Goal: Task Accomplishment & Management: Use online tool/utility

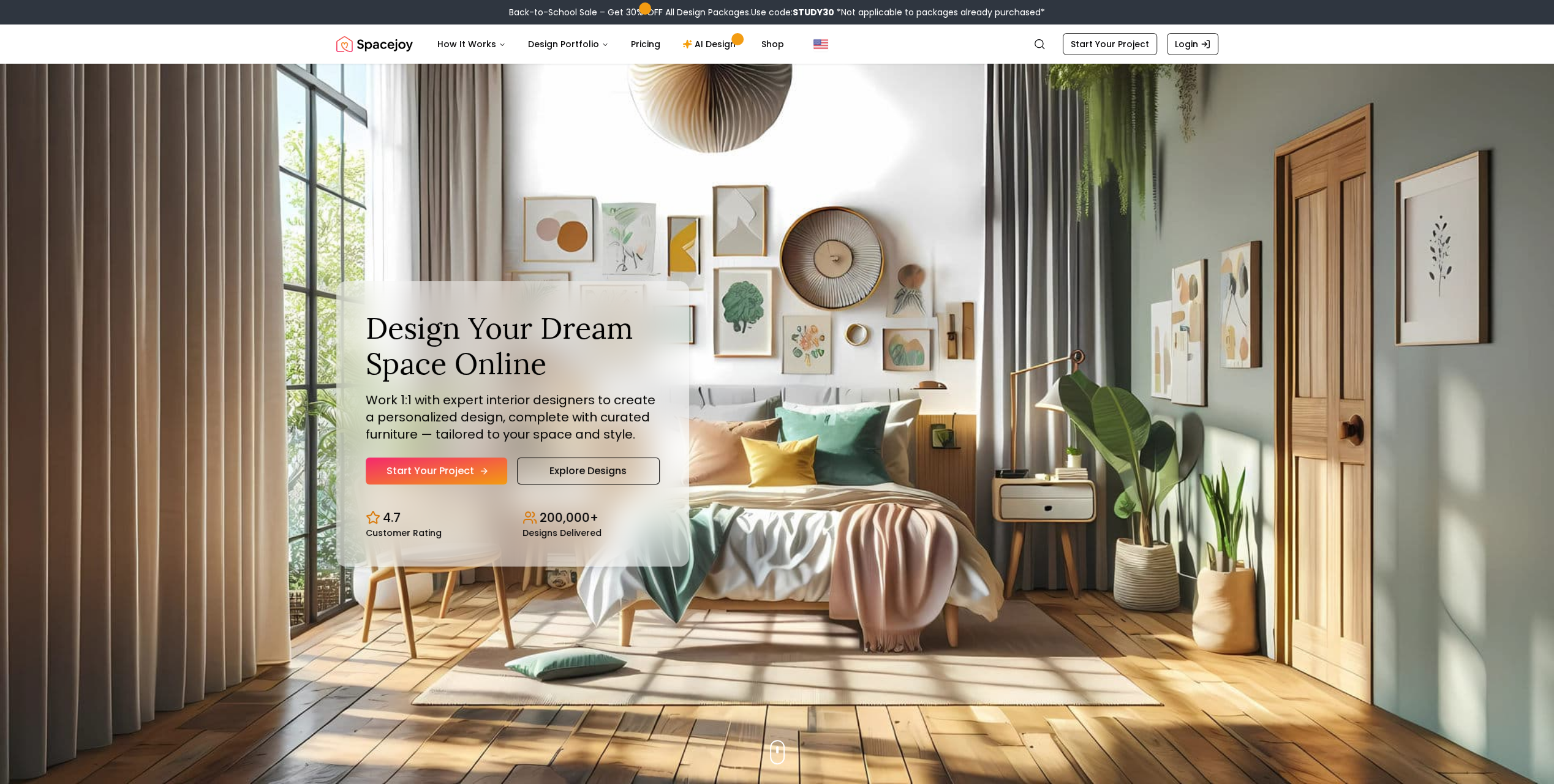
click at [448, 466] on link "Start Your Project" at bounding box center [436, 470] width 141 height 27
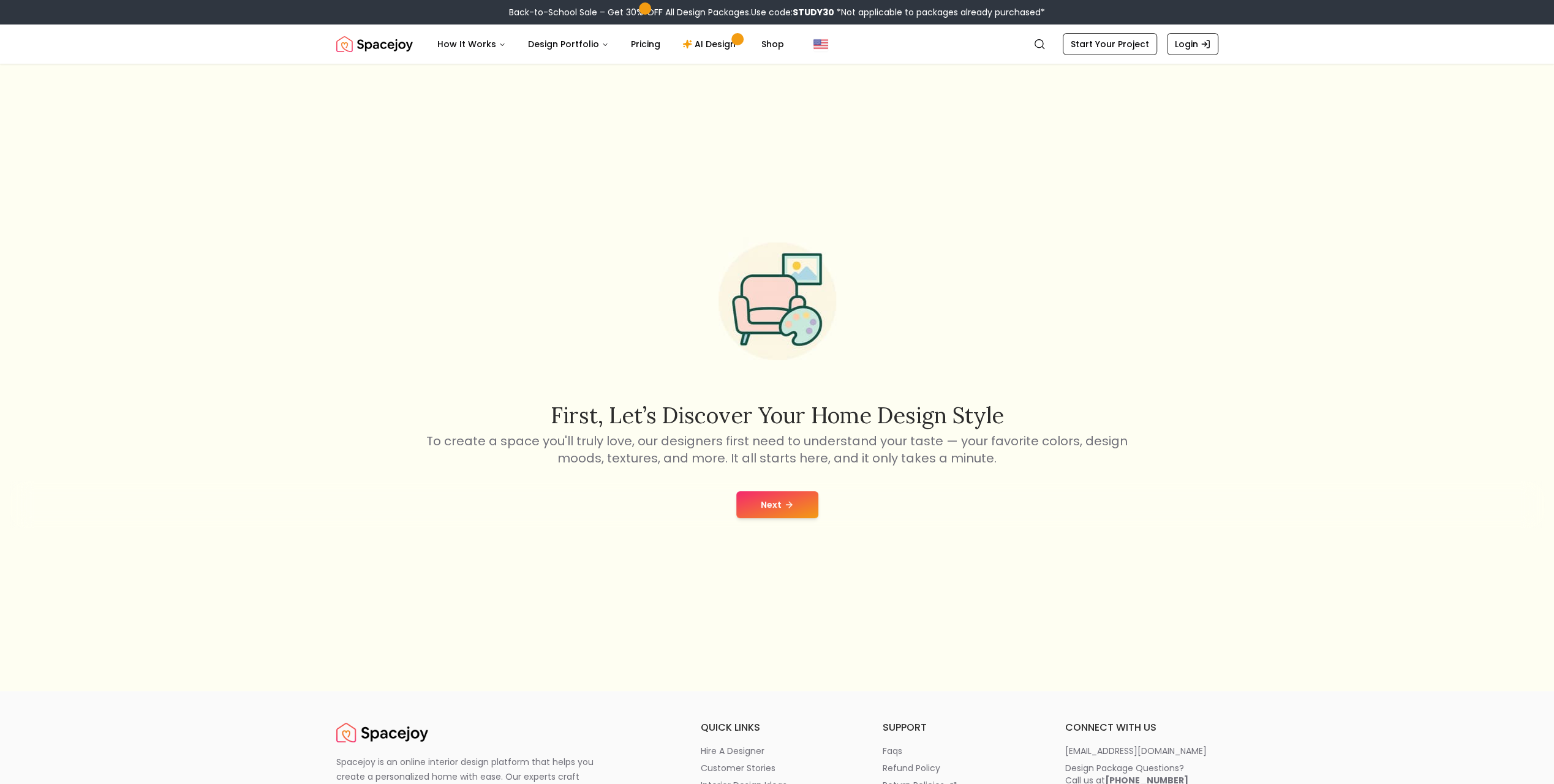
click at [796, 505] on button "Next" at bounding box center [777, 504] width 82 height 27
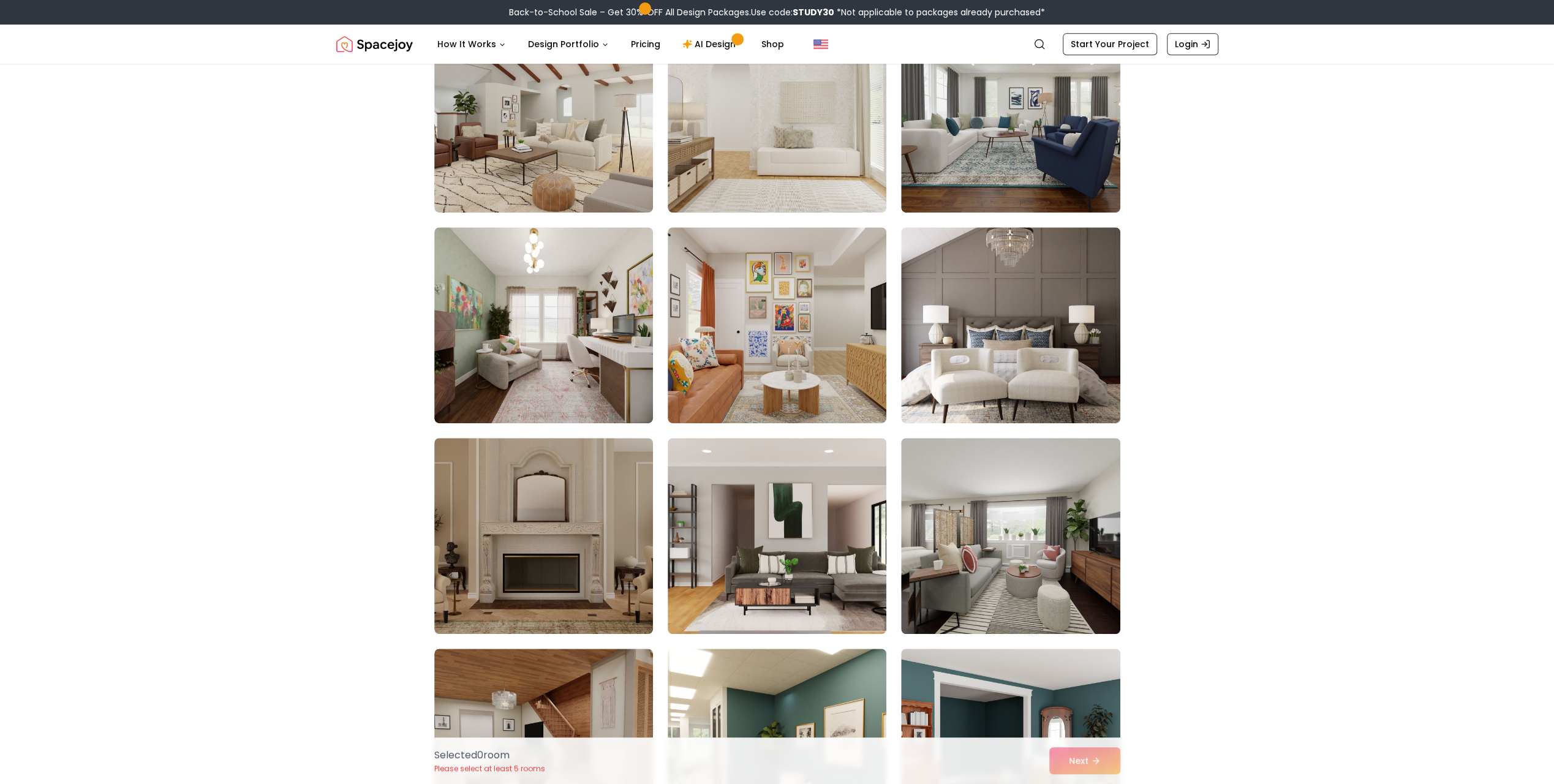
scroll to position [613, 0]
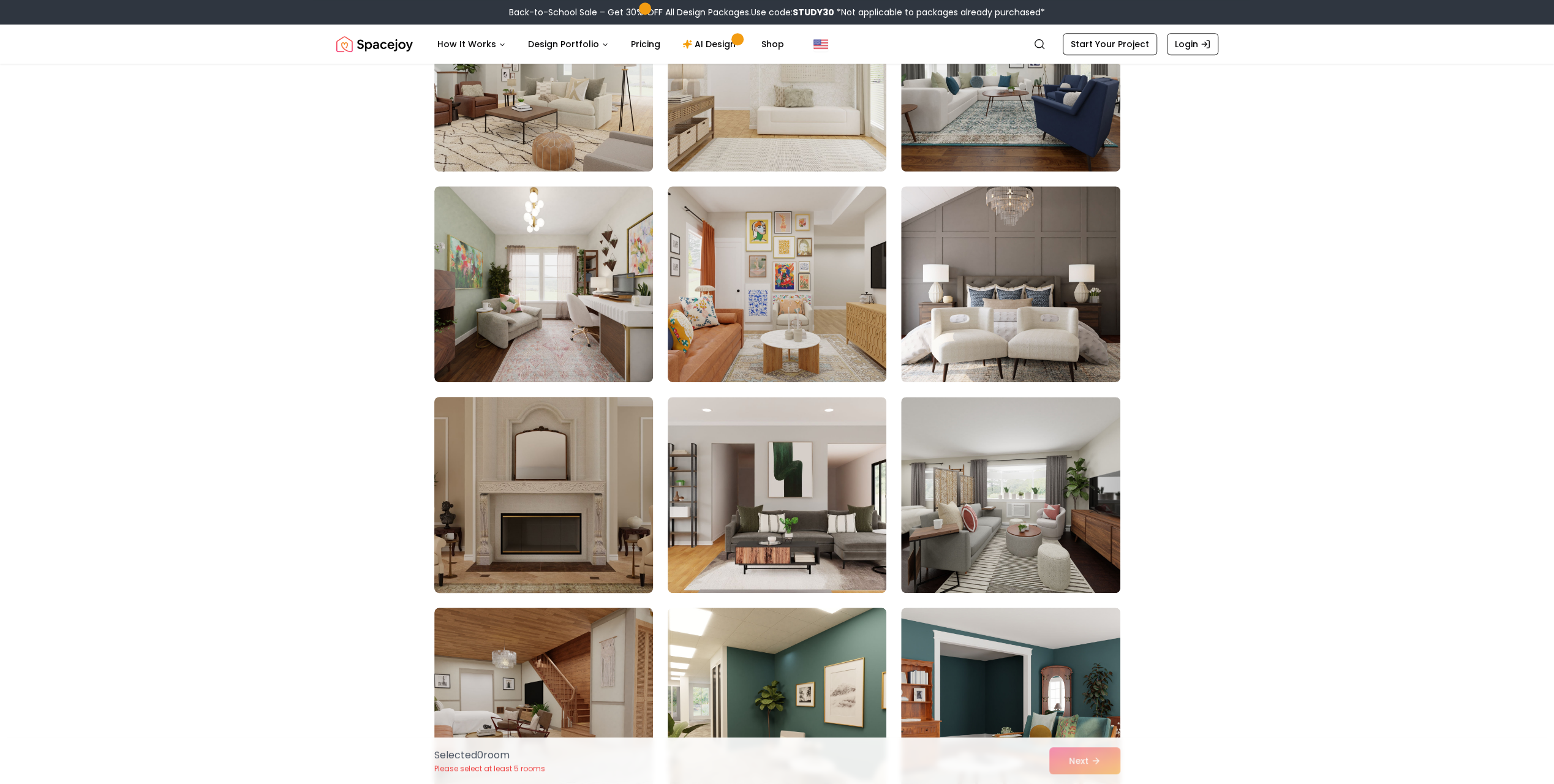
click at [572, 531] on img at bounding box center [543, 494] width 230 height 205
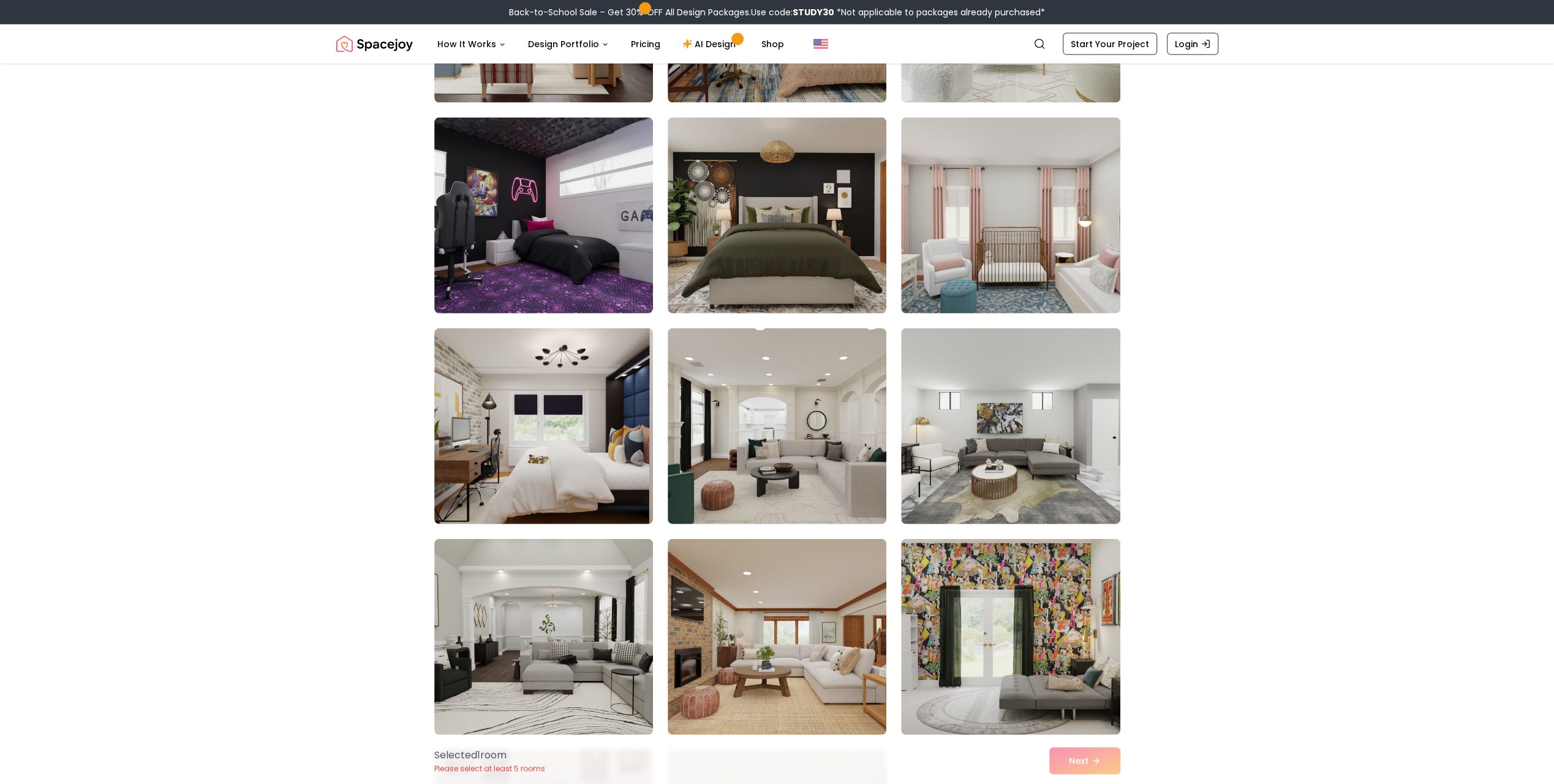
scroll to position [2878, 0]
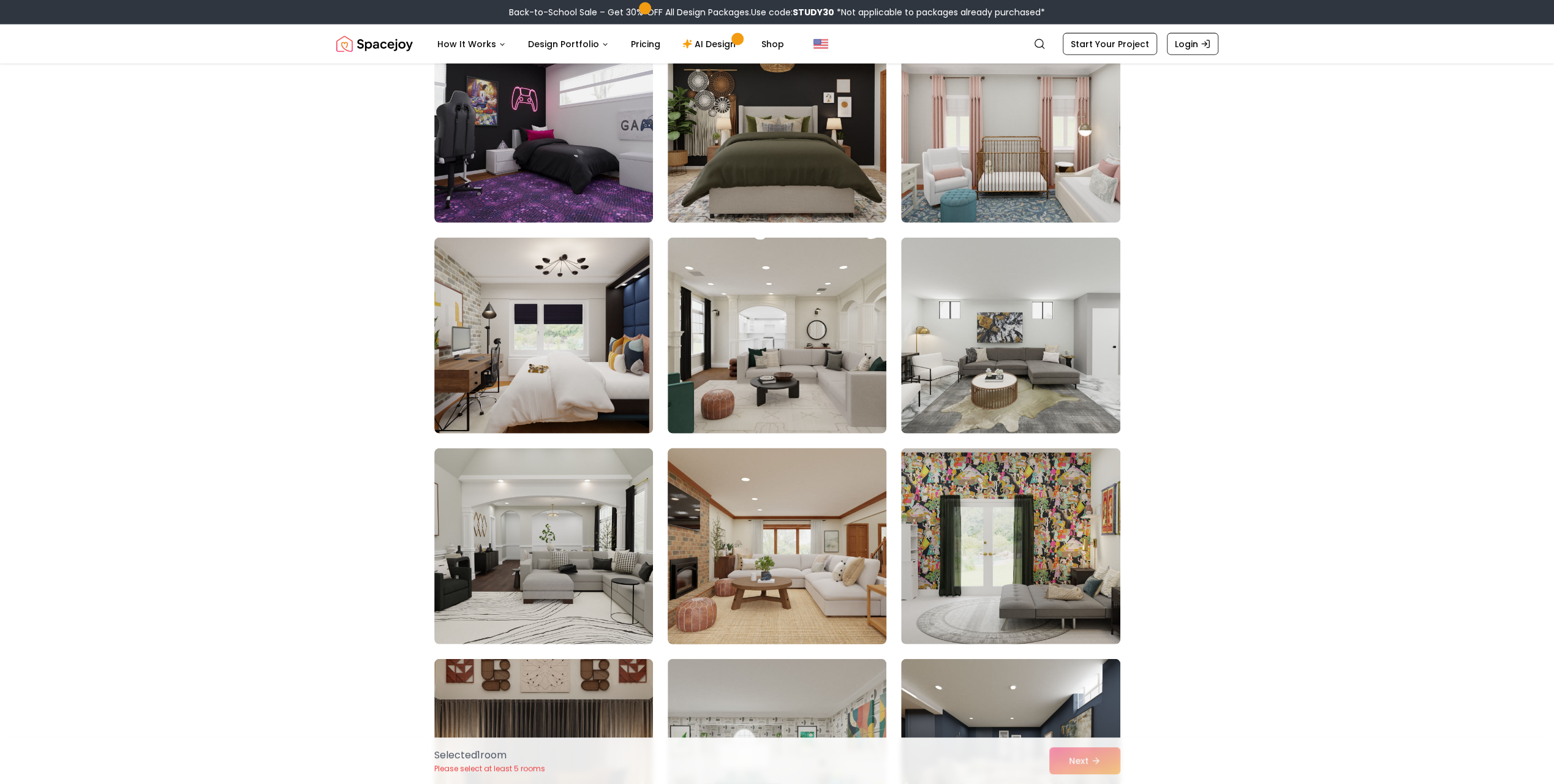
click at [822, 600] on img at bounding box center [777, 546] width 230 height 205
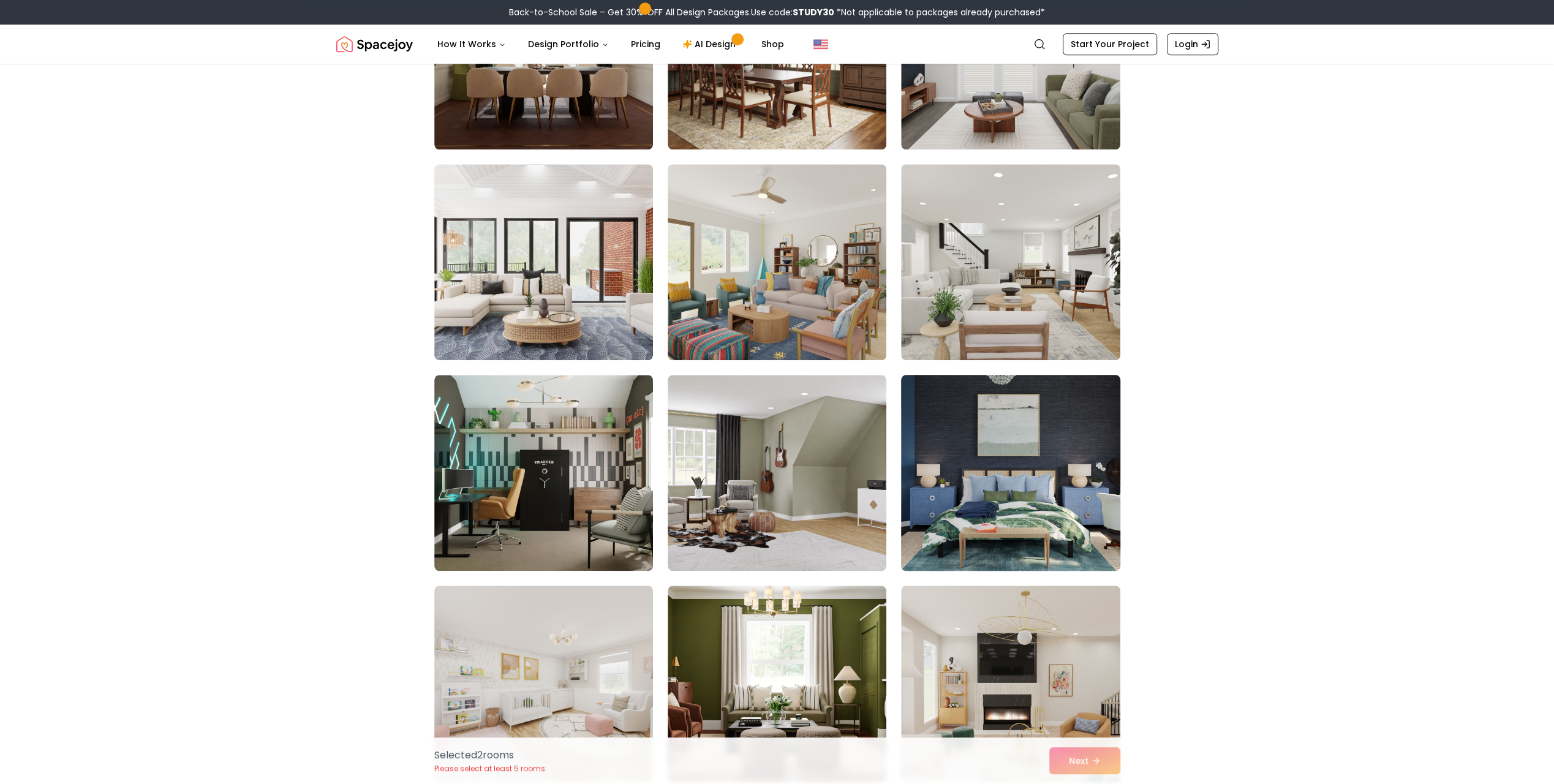
scroll to position [5572, 0]
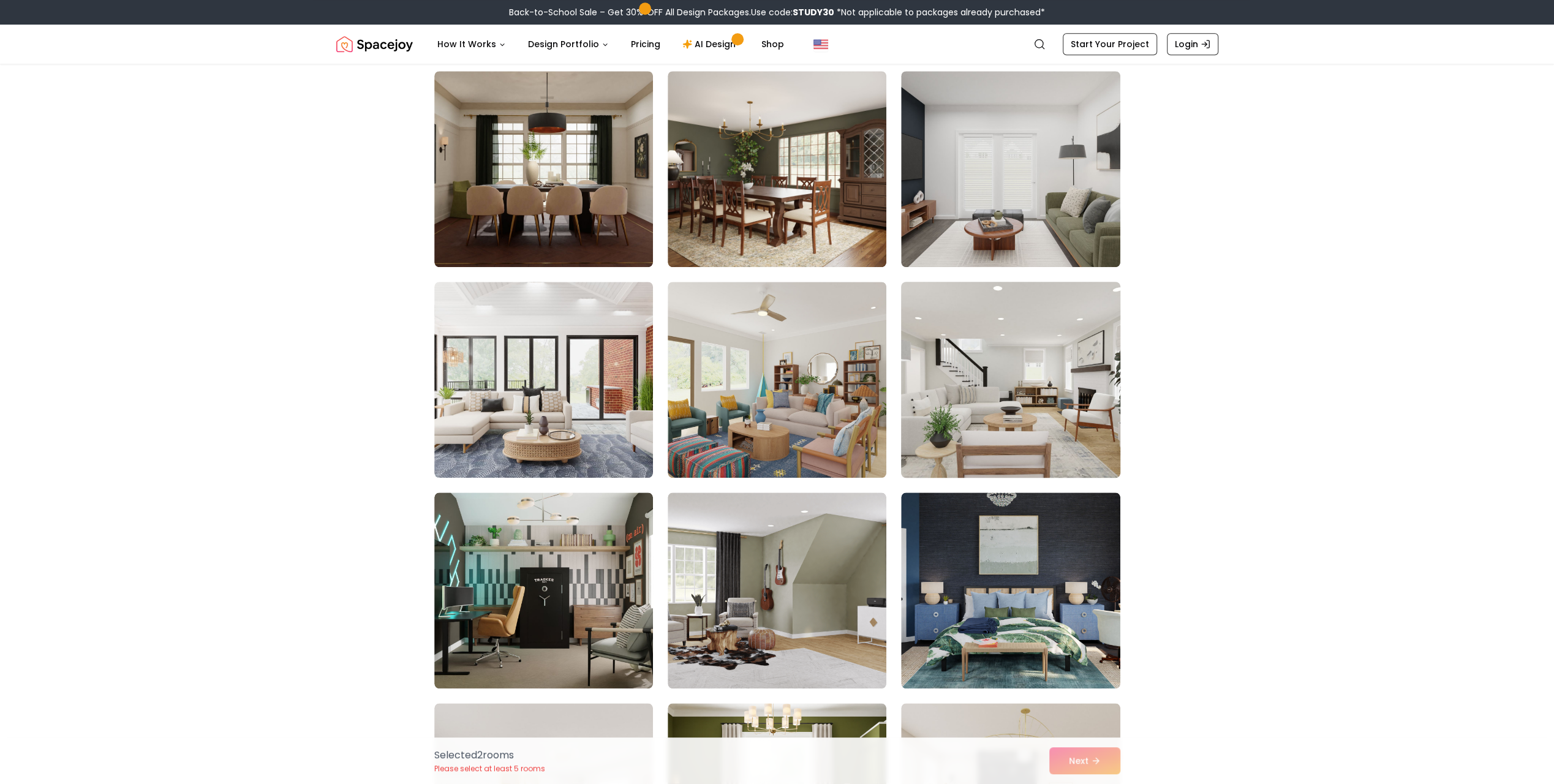
click at [1045, 353] on img at bounding box center [1010, 379] width 230 height 205
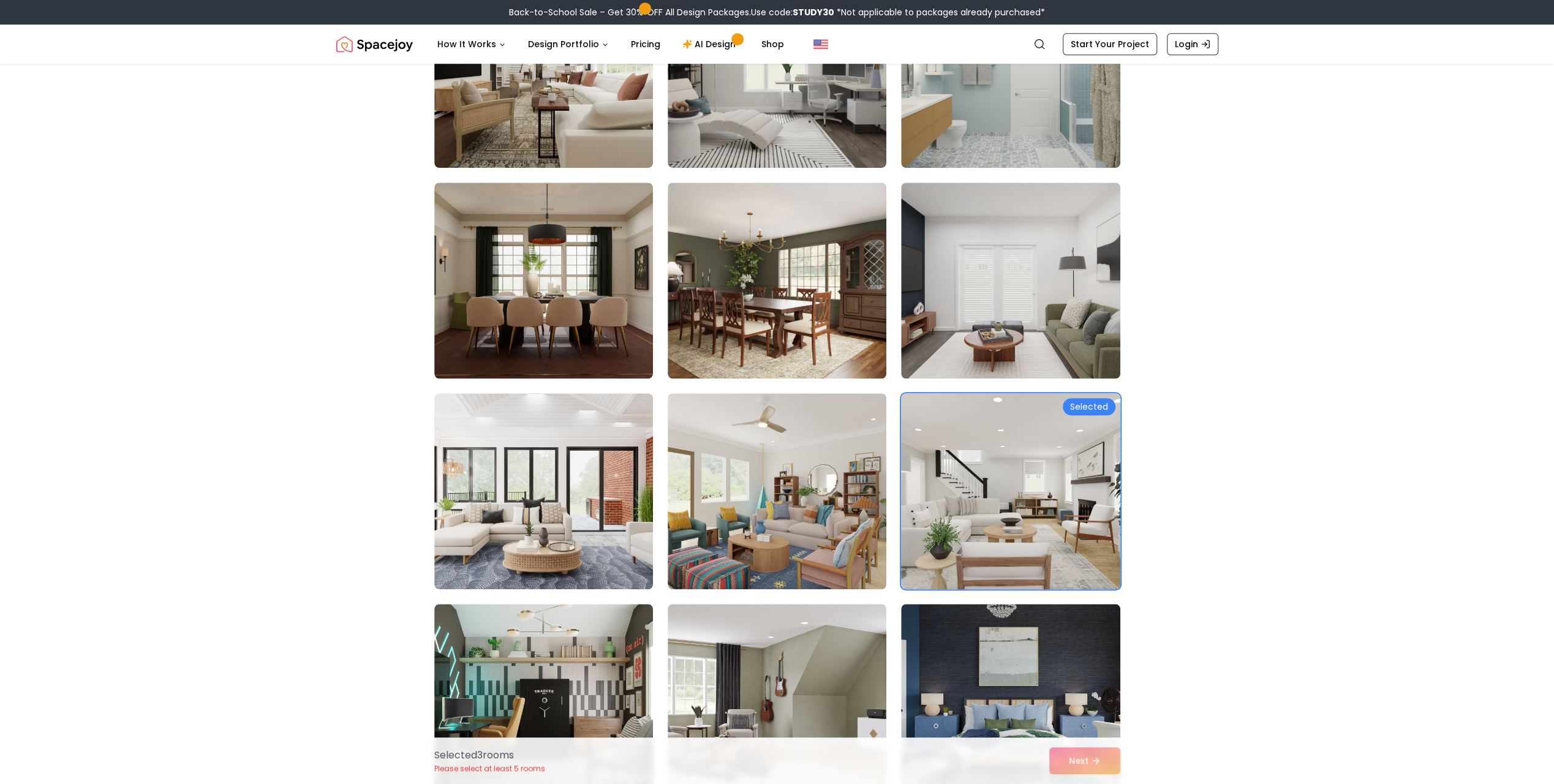
scroll to position [5388, 0]
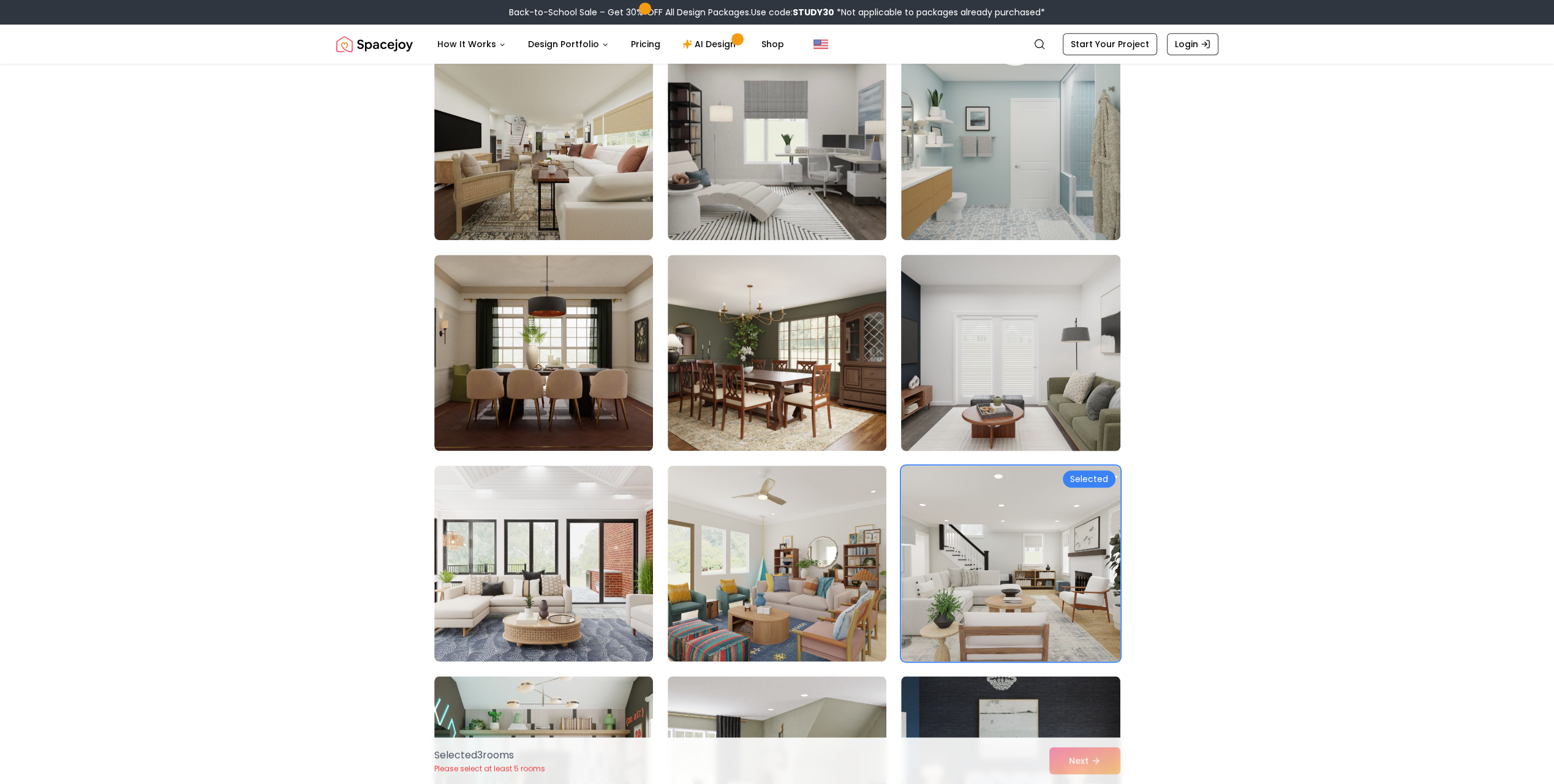
click at [1008, 378] on img at bounding box center [1010, 352] width 230 height 205
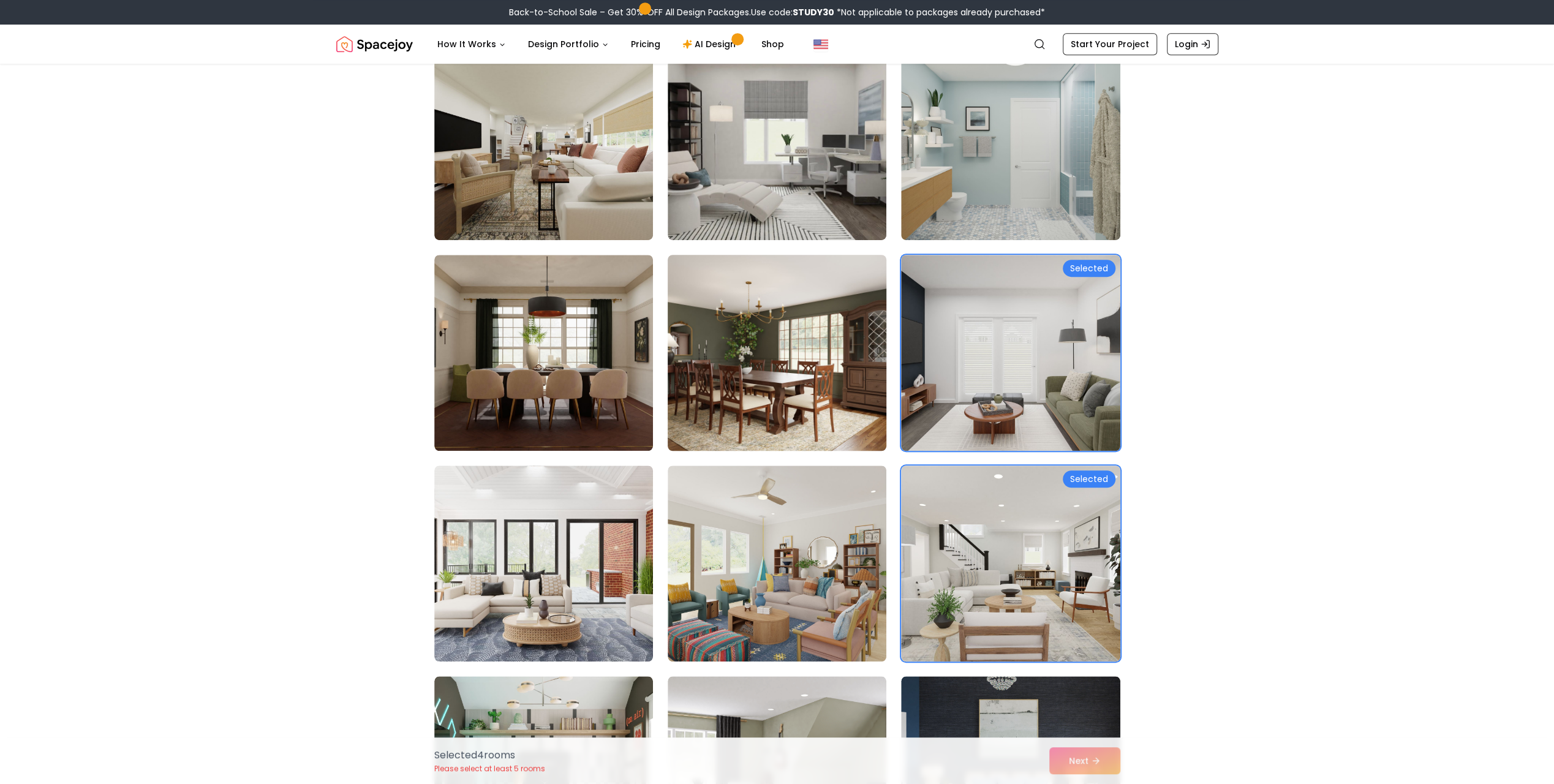
click at [800, 368] on img at bounding box center [777, 352] width 230 height 205
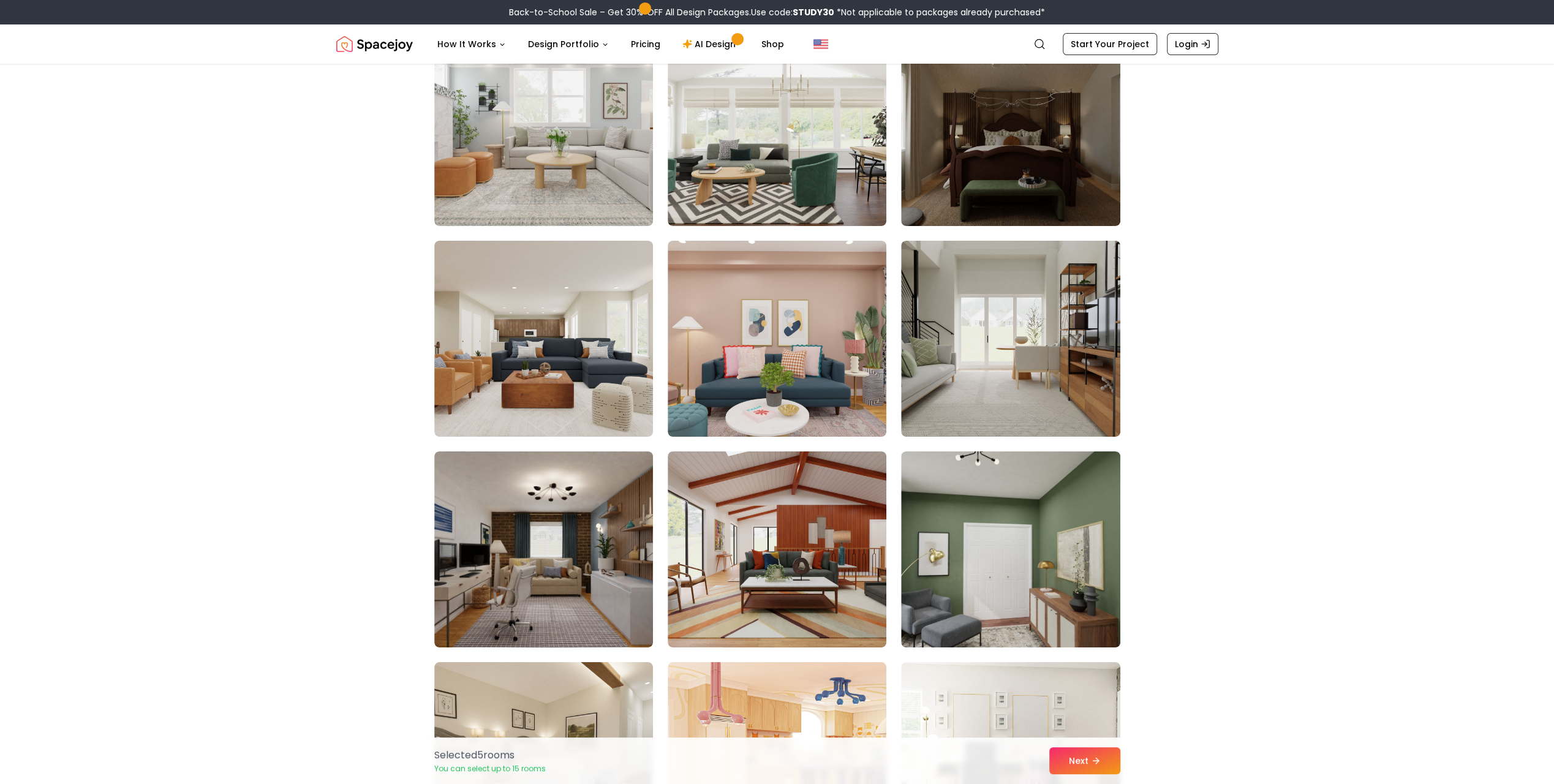
scroll to position [4348, 0]
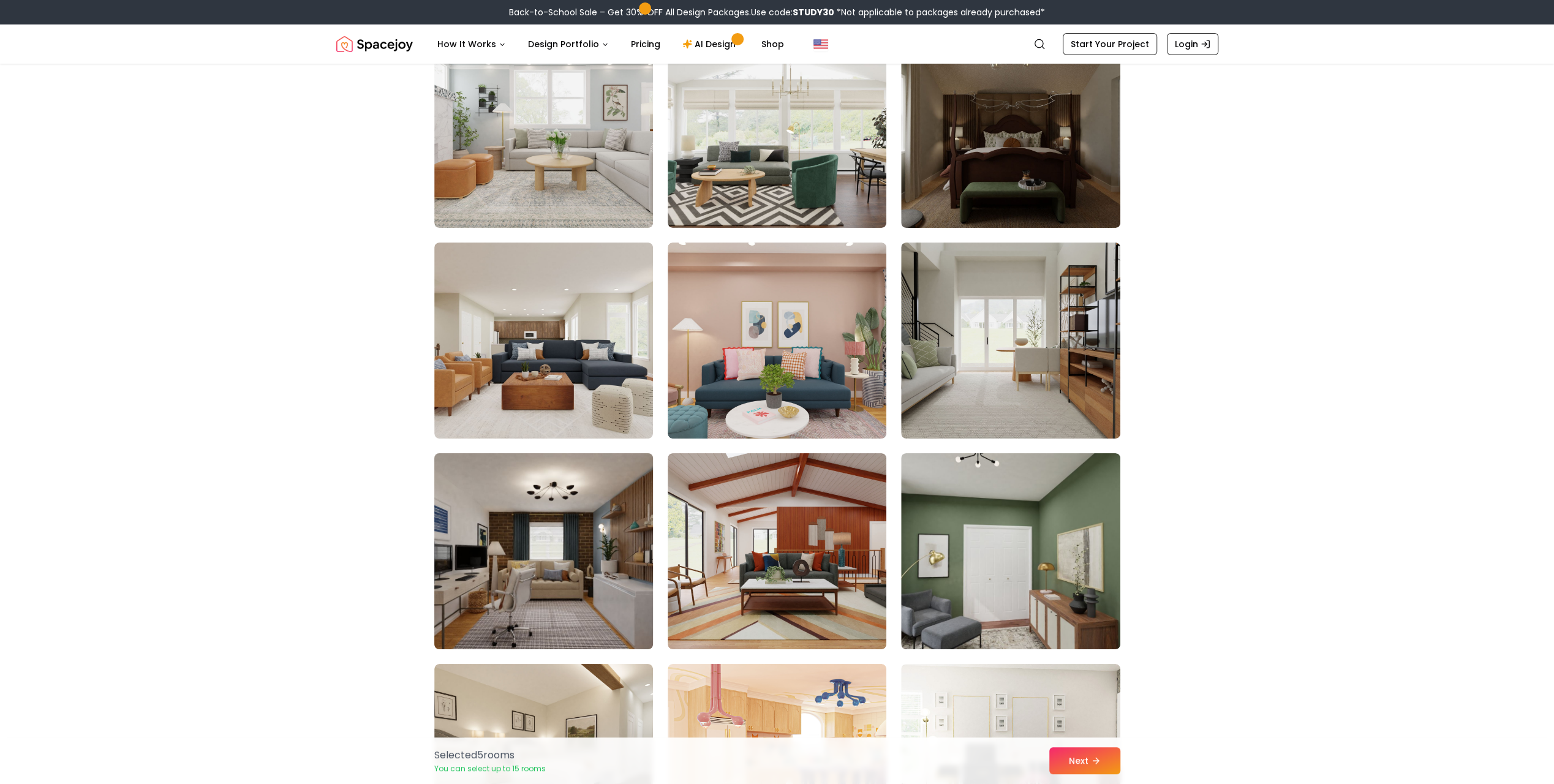
click at [626, 548] on img at bounding box center [543, 551] width 230 height 205
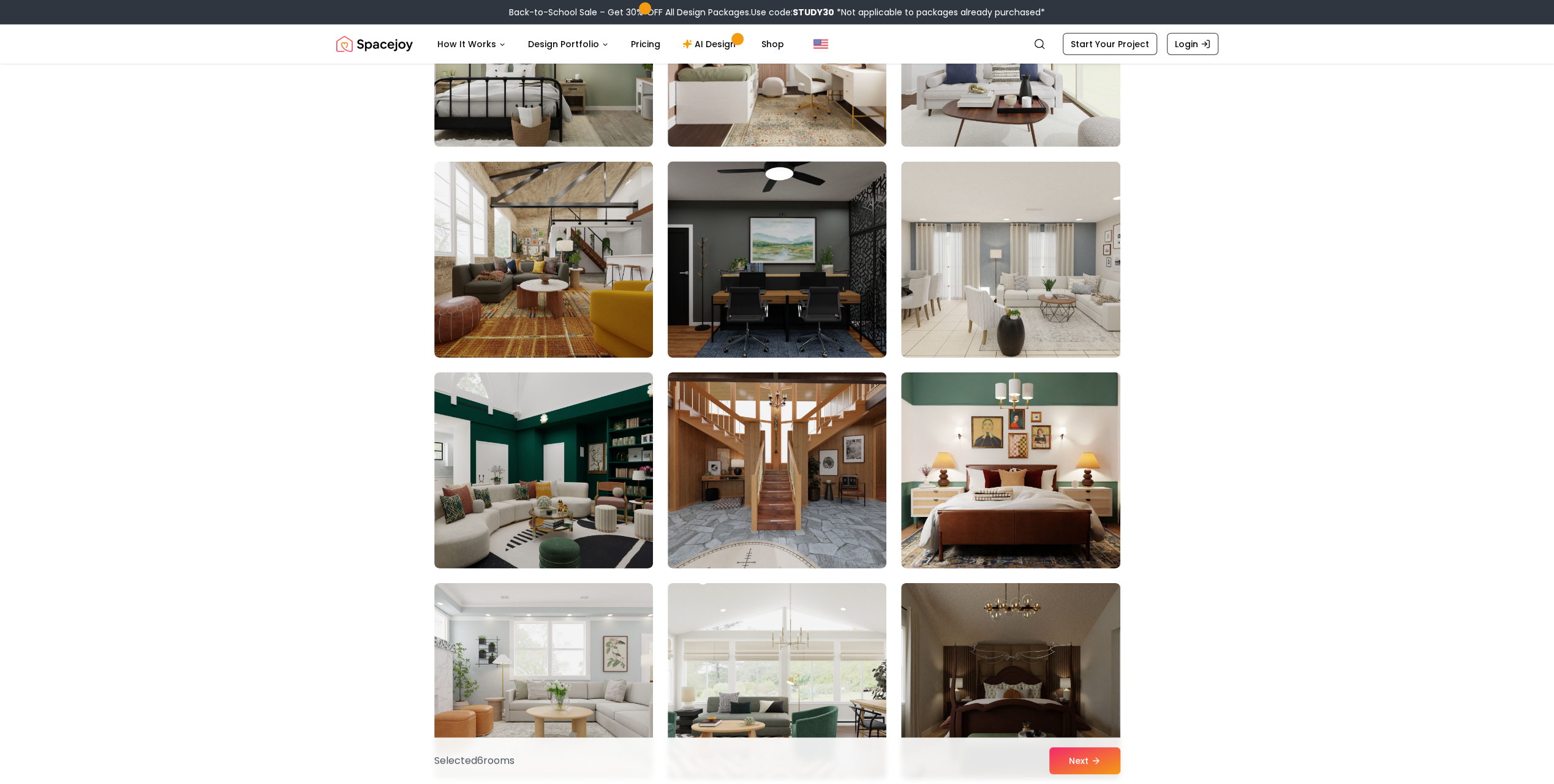
scroll to position [3735, 0]
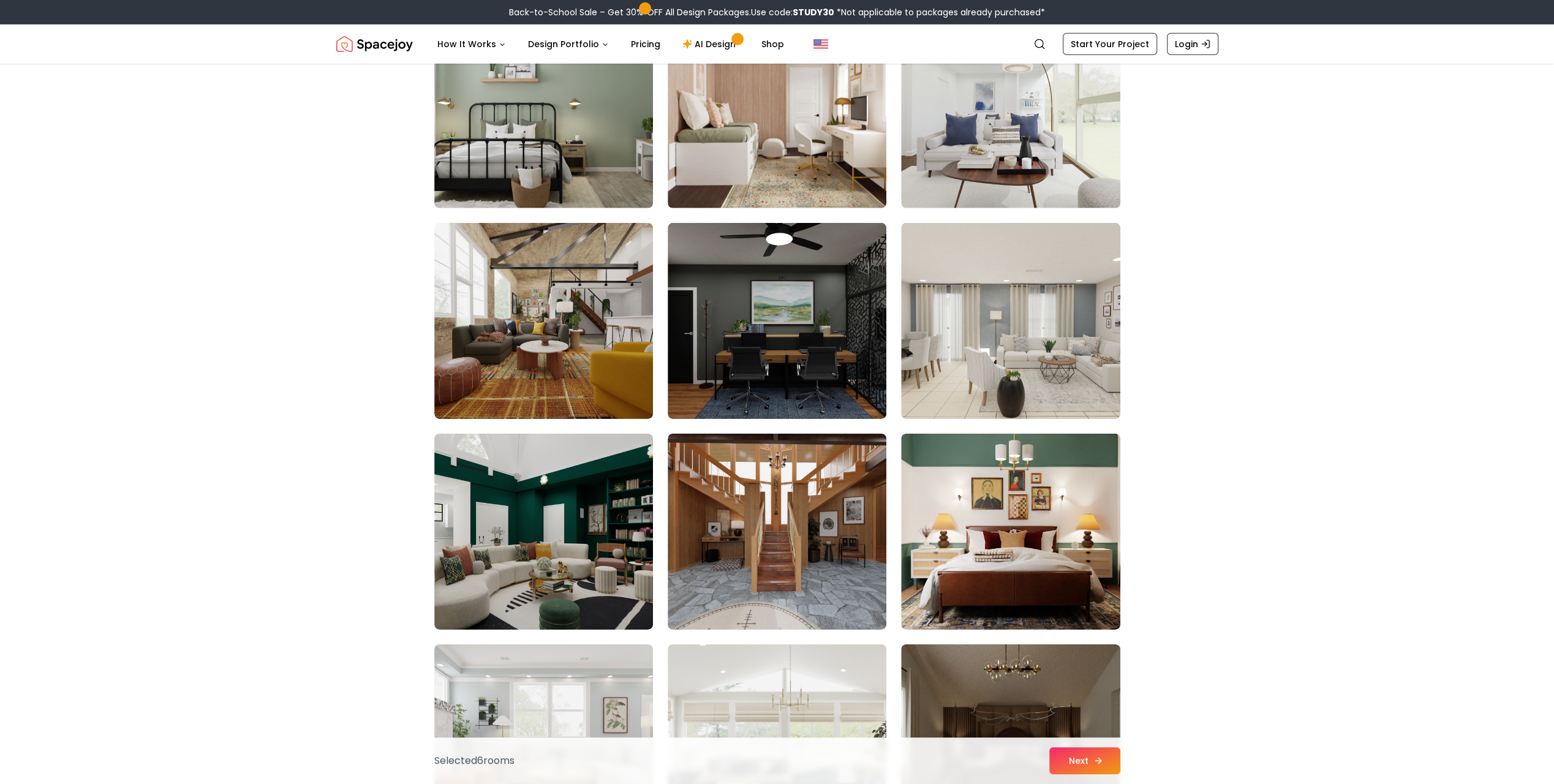
click at [1071, 756] on button "Next" at bounding box center [1085, 760] width 71 height 27
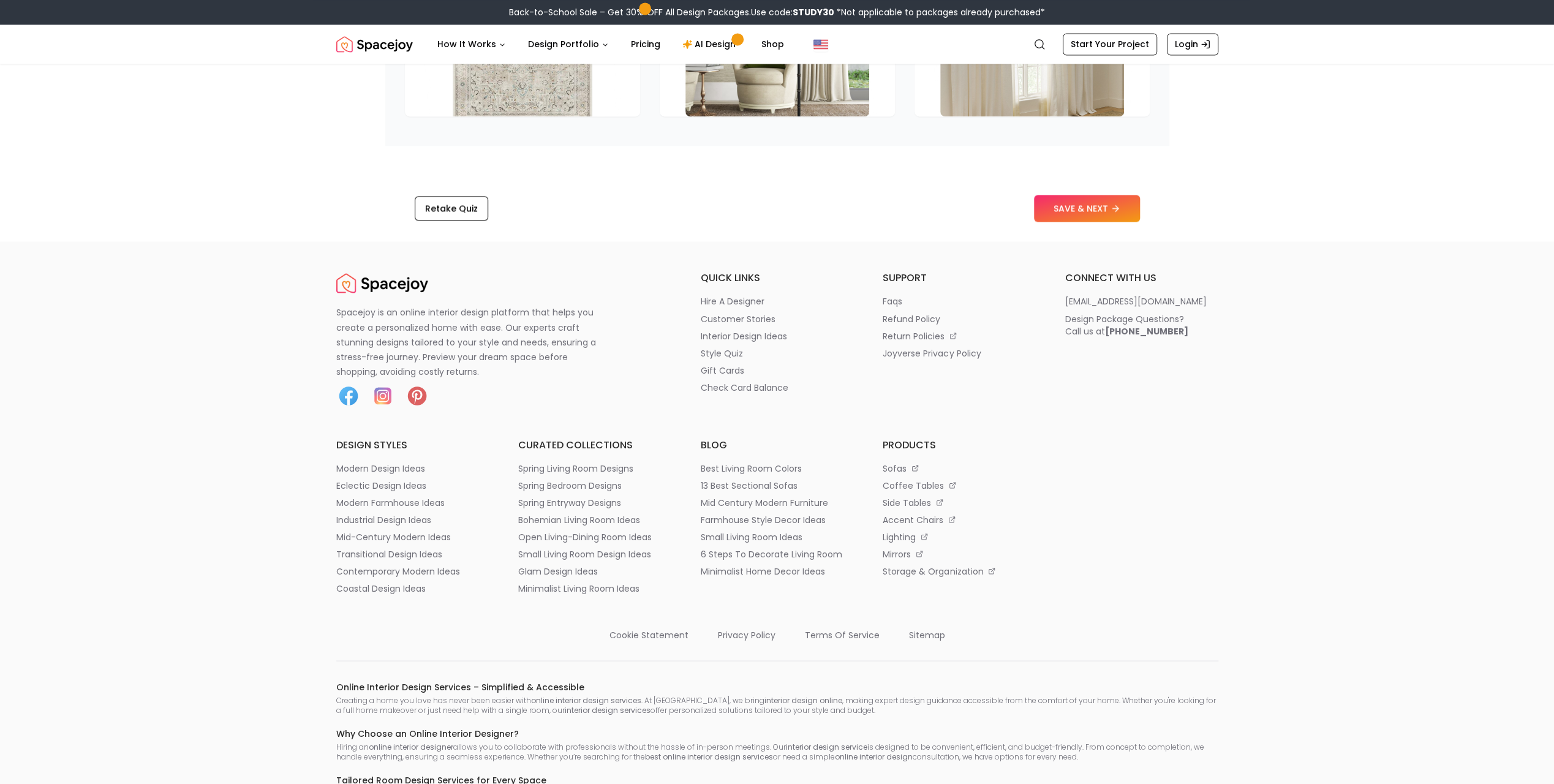
scroll to position [2021, 0]
